Goal: Task Accomplishment & Management: Manage account settings

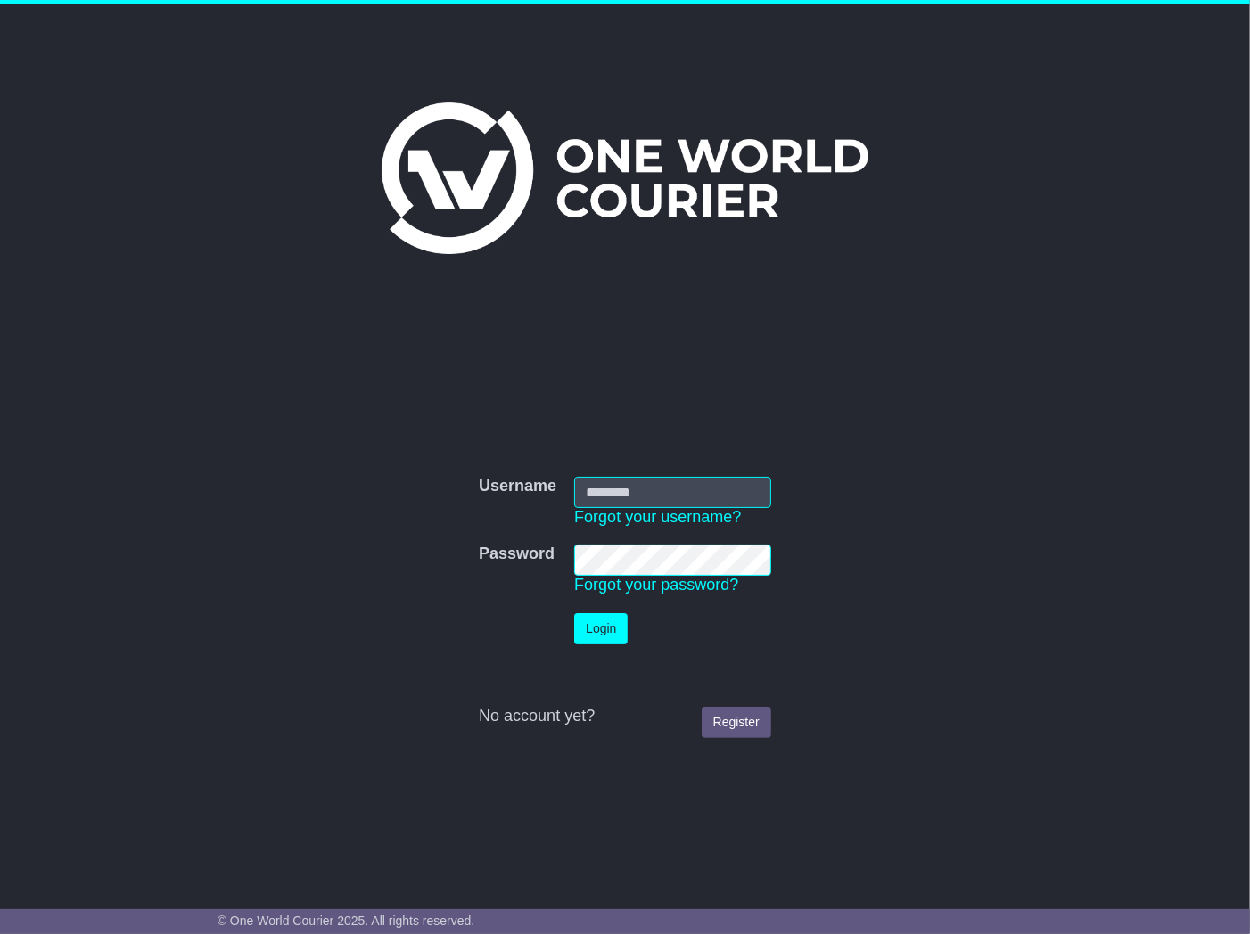
click at [655, 472] on div "Username Username Forgot your username? Password Password Forgot your password?…" at bounding box center [626, 594] width 834 height 306
click at [655, 472] on td "Username Forgot your username?" at bounding box center [672, 502] width 215 height 69
click at [655, 497] on input "Username" at bounding box center [672, 492] width 197 height 31
click at [655, 421] on div "Username Username Forgot your username? Password Password Forgot your password?…" at bounding box center [626, 593] width 834 height 555
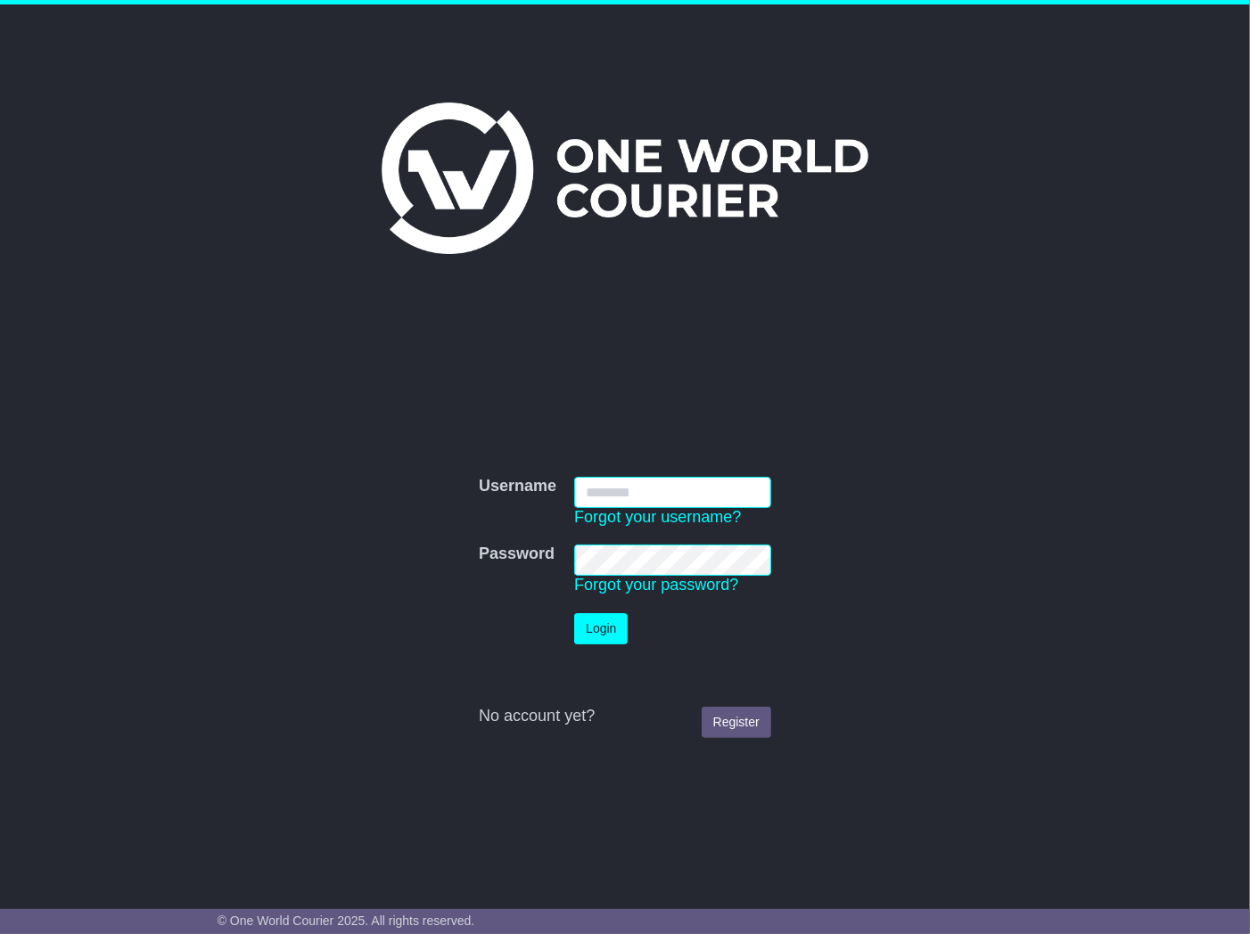
click at [654, 497] on input "Username" at bounding box center [672, 492] width 197 height 31
drag, startPoint x: 1014, startPoint y: 505, endPoint x: 966, endPoint y: 440, distance: 79.7
click at [655, 505] on form "Username Username Forgot your username? Password Password Forgot your password?…" at bounding box center [626, 607] width 816 height 279
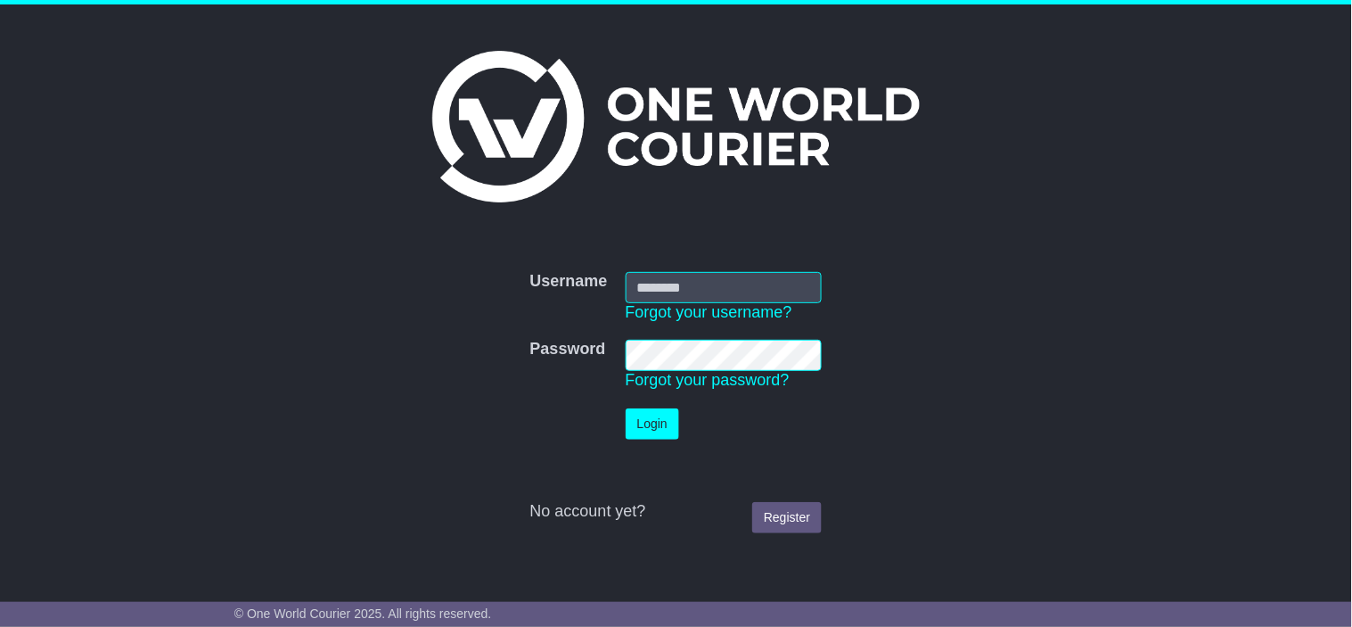
click at [0, 626] on nordpass-portal at bounding box center [0, 627] width 0 height 0
type input "**********"
